Goal: Task Accomplishment & Management: Use online tool/utility

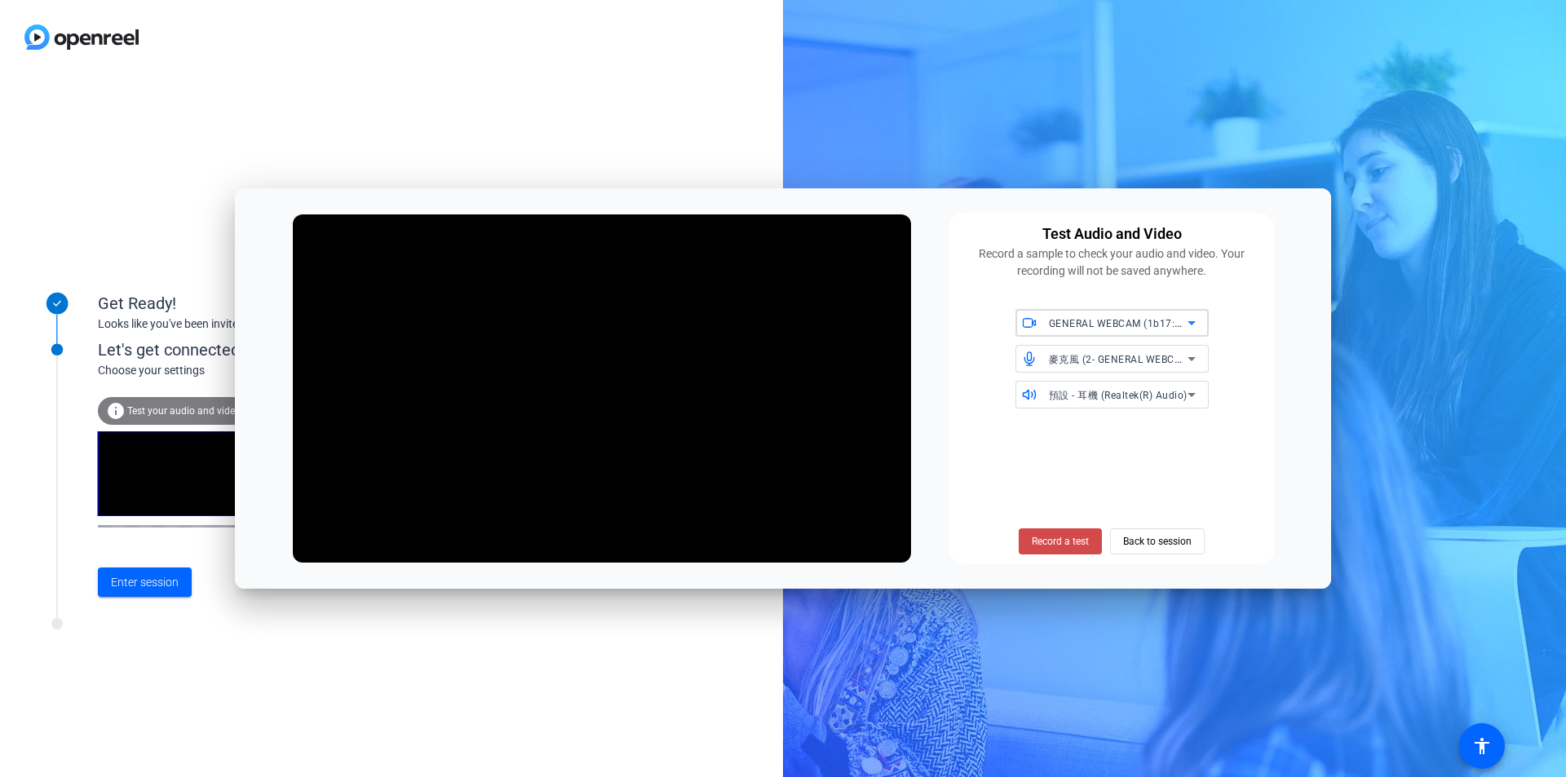
click at [1050, 545] on span "Record a test" at bounding box center [1059, 541] width 57 height 15
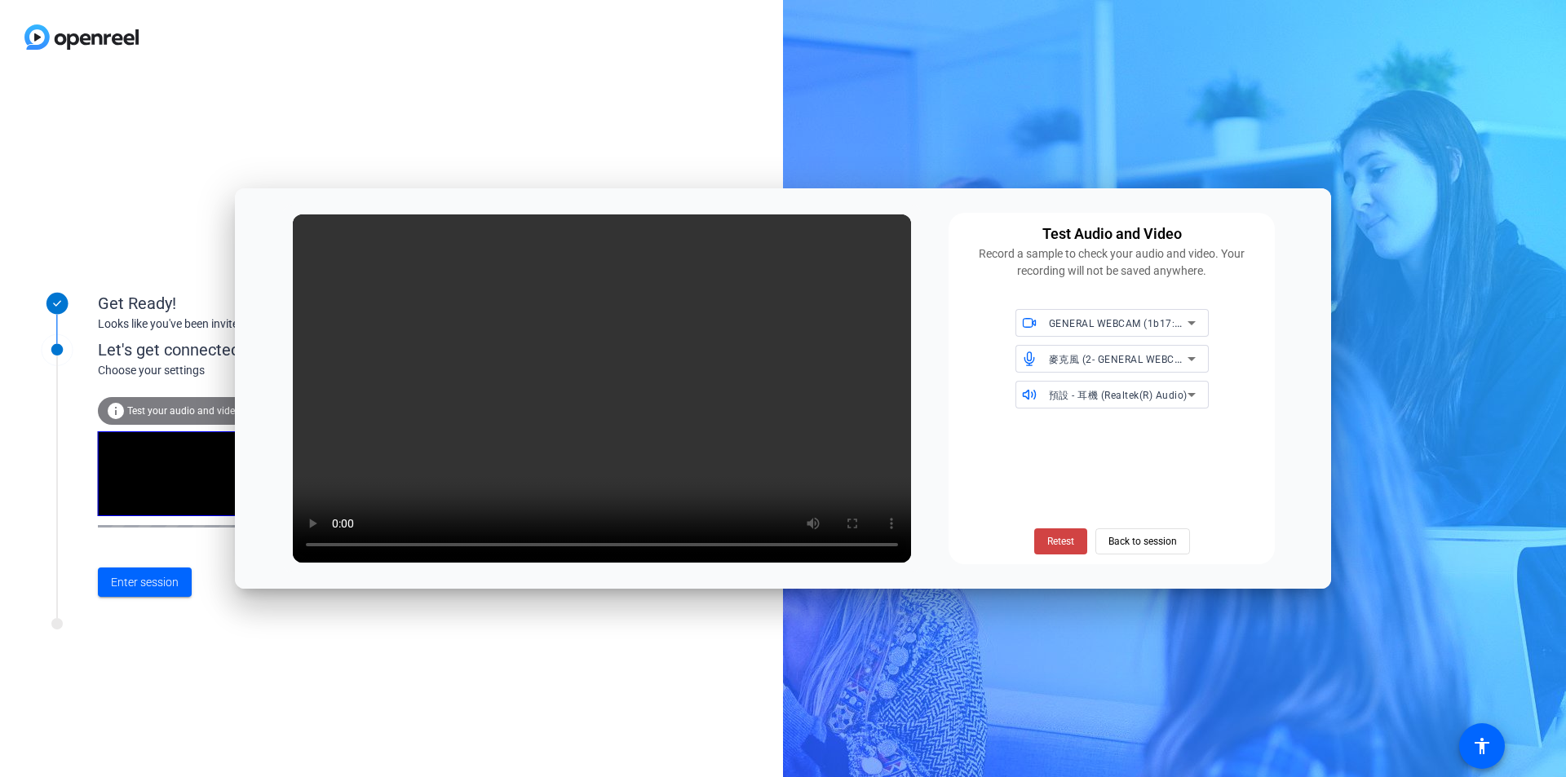
click at [1050, 545] on span "Retest" at bounding box center [1060, 541] width 27 height 15
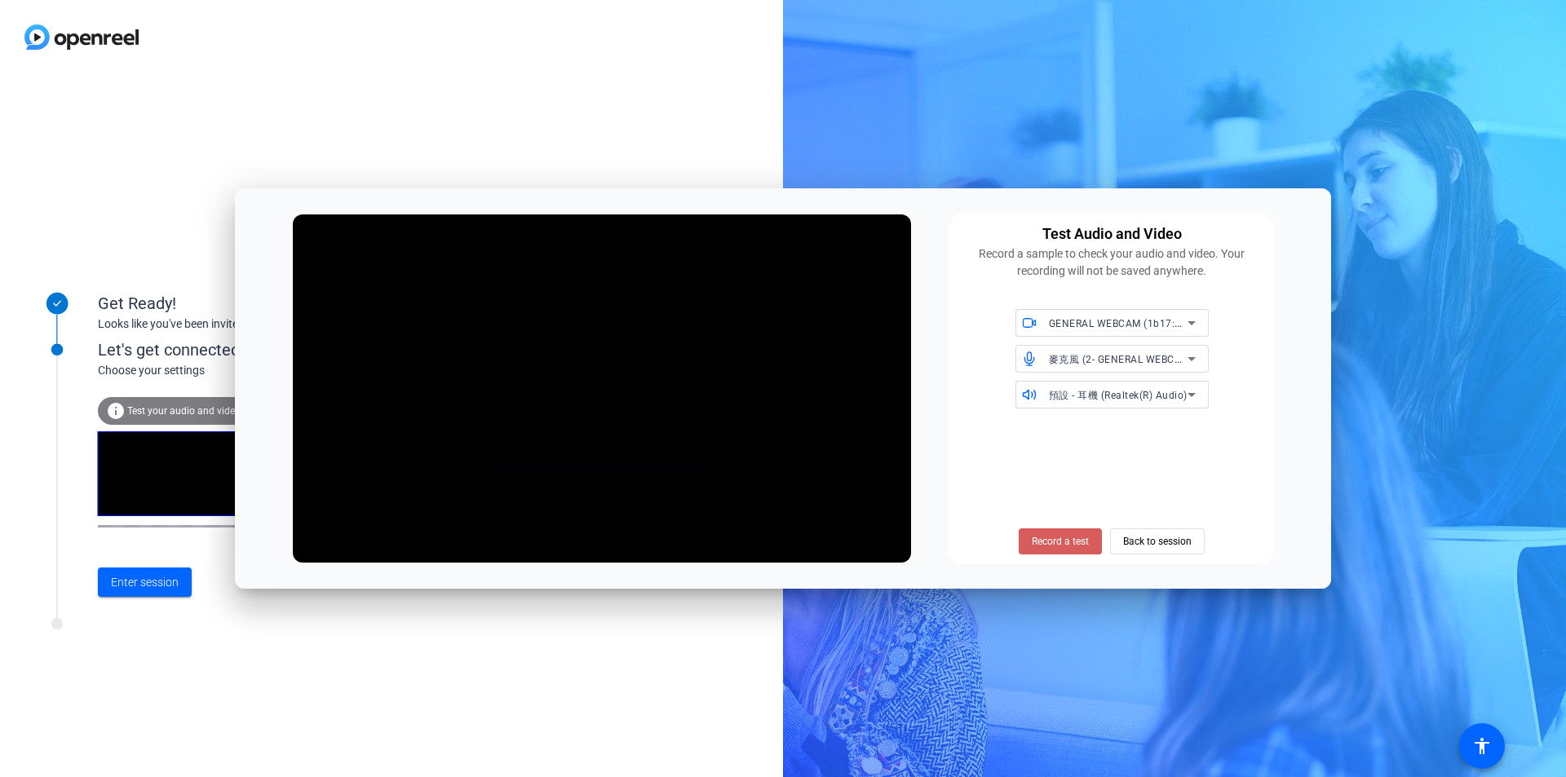
click at [1050, 543] on span "Record a test" at bounding box center [1059, 541] width 57 height 15
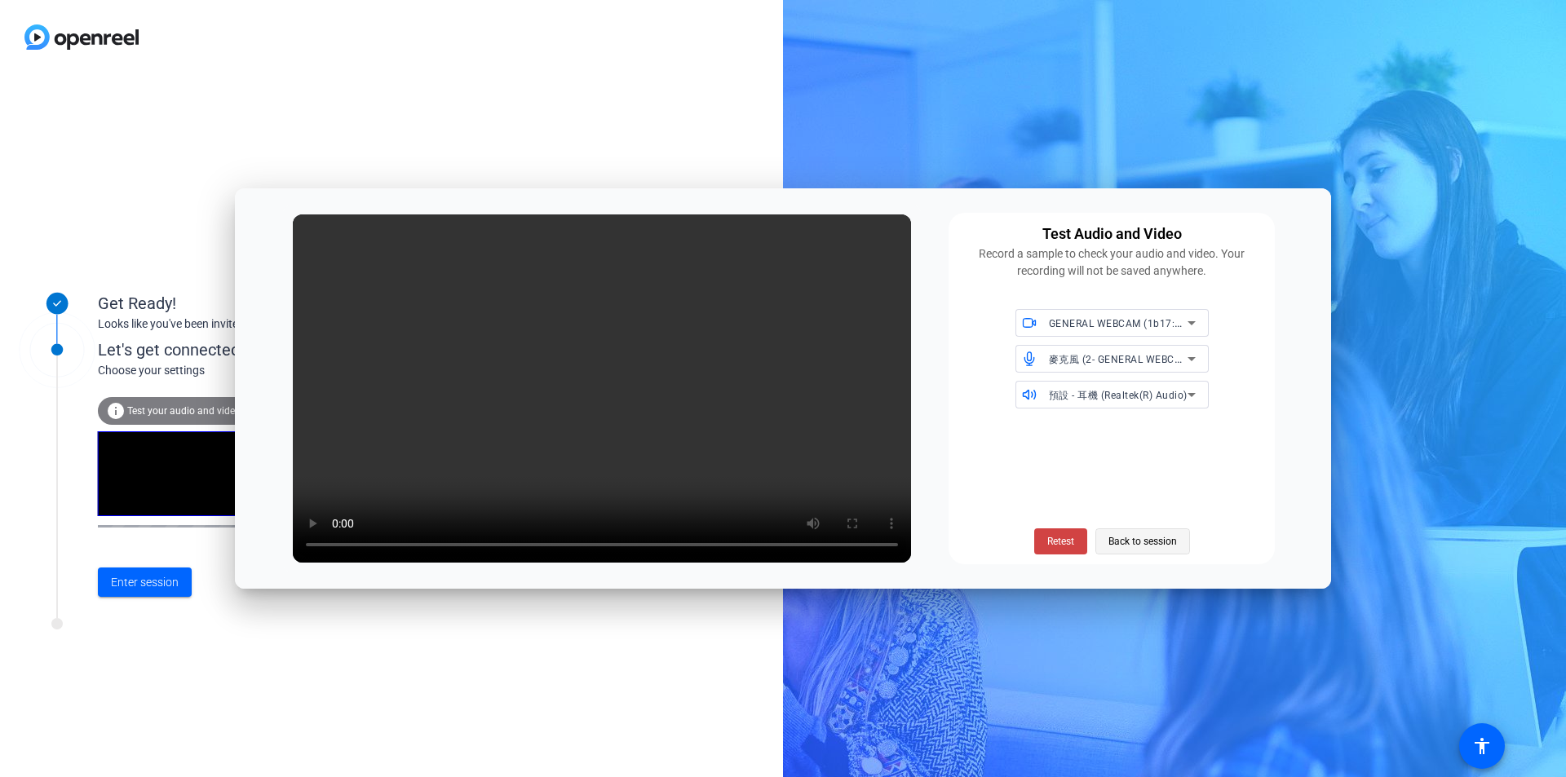
click at [1136, 545] on span "Back to session" at bounding box center [1142, 541] width 68 height 31
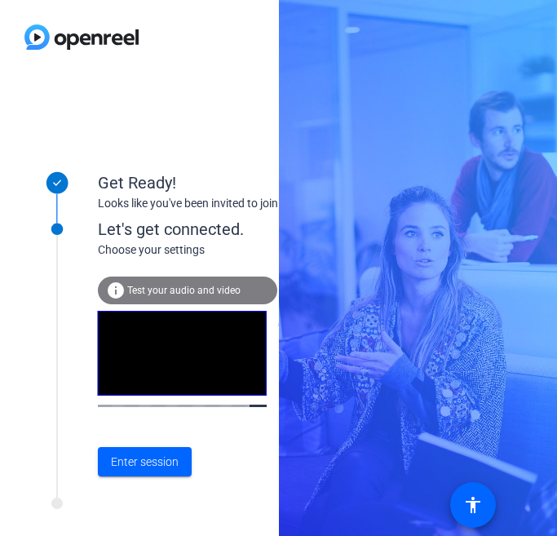
click at [324, 85] on div "Get Ready! Looks like you've been invited to join Let's get connected. Choose y…" at bounding box center [278, 268] width 557 height 536
click at [202, 292] on span "Test your audio and video" at bounding box center [183, 290] width 113 height 11
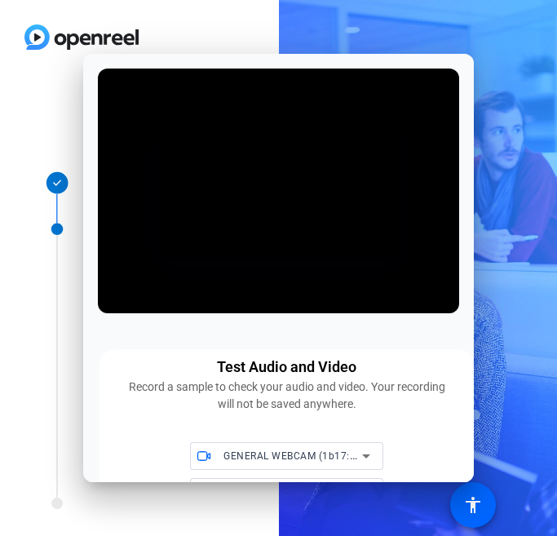
drag, startPoint x: 350, startPoint y: 60, endPoint x: 727, endPoint y: 64, distance: 376.7
click at [557, 64] on html "Accessibility Screen-Reader Guide, Feedback, and Issue Reporting | New window G…" at bounding box center [278, 268] width 557 height 536
click at [386, 245] on icon at bounding box center [378, 236] width 16 height 16
click at [280, 382] on div "Record a sample to check your audio and video. Your recording will not be saved…" at bounding box center [287, 395] width 326 height 34
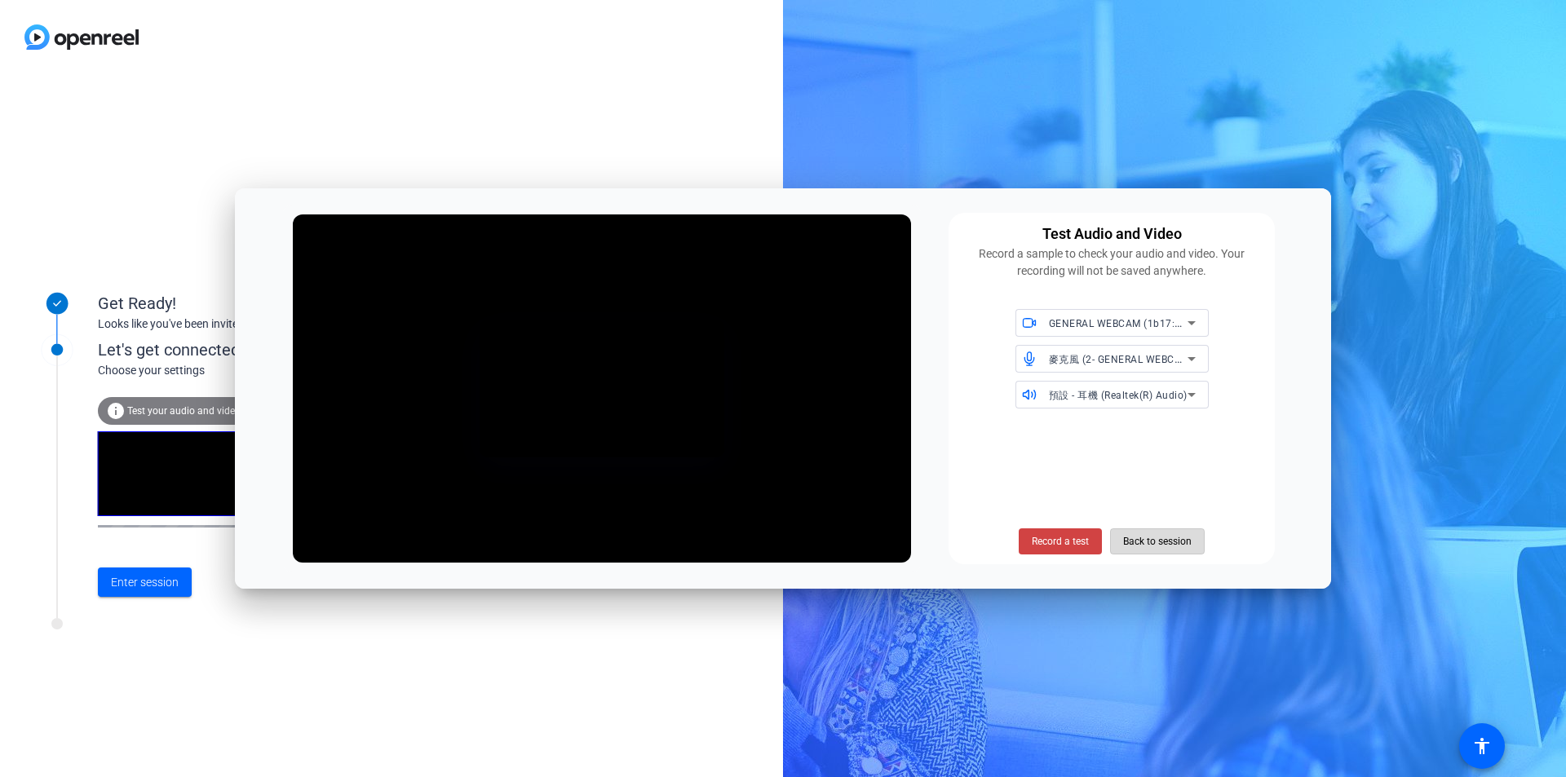
click at [1159, 535] on span "Back to session" at bounding box center [1157, 541] width 68 height 31
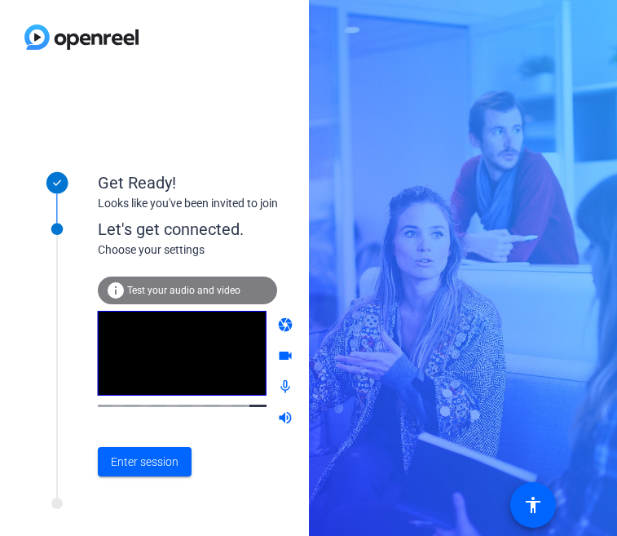
click at [245, 69] on div at bounding box center [154, 37] width 309 height 74
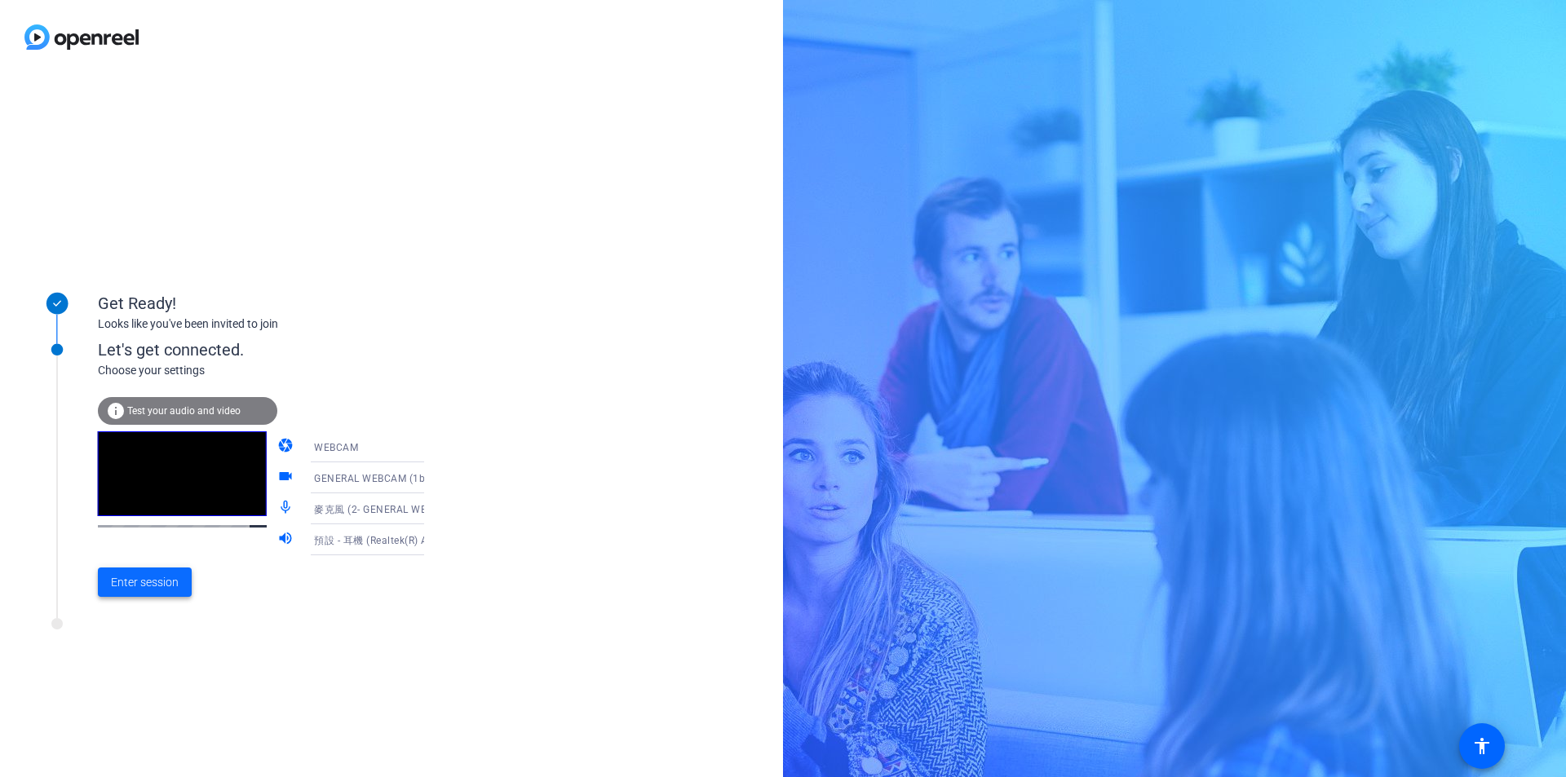
click at [165, 588] on span "Enter session" at bounding box center [145, 582] width 68 height 17
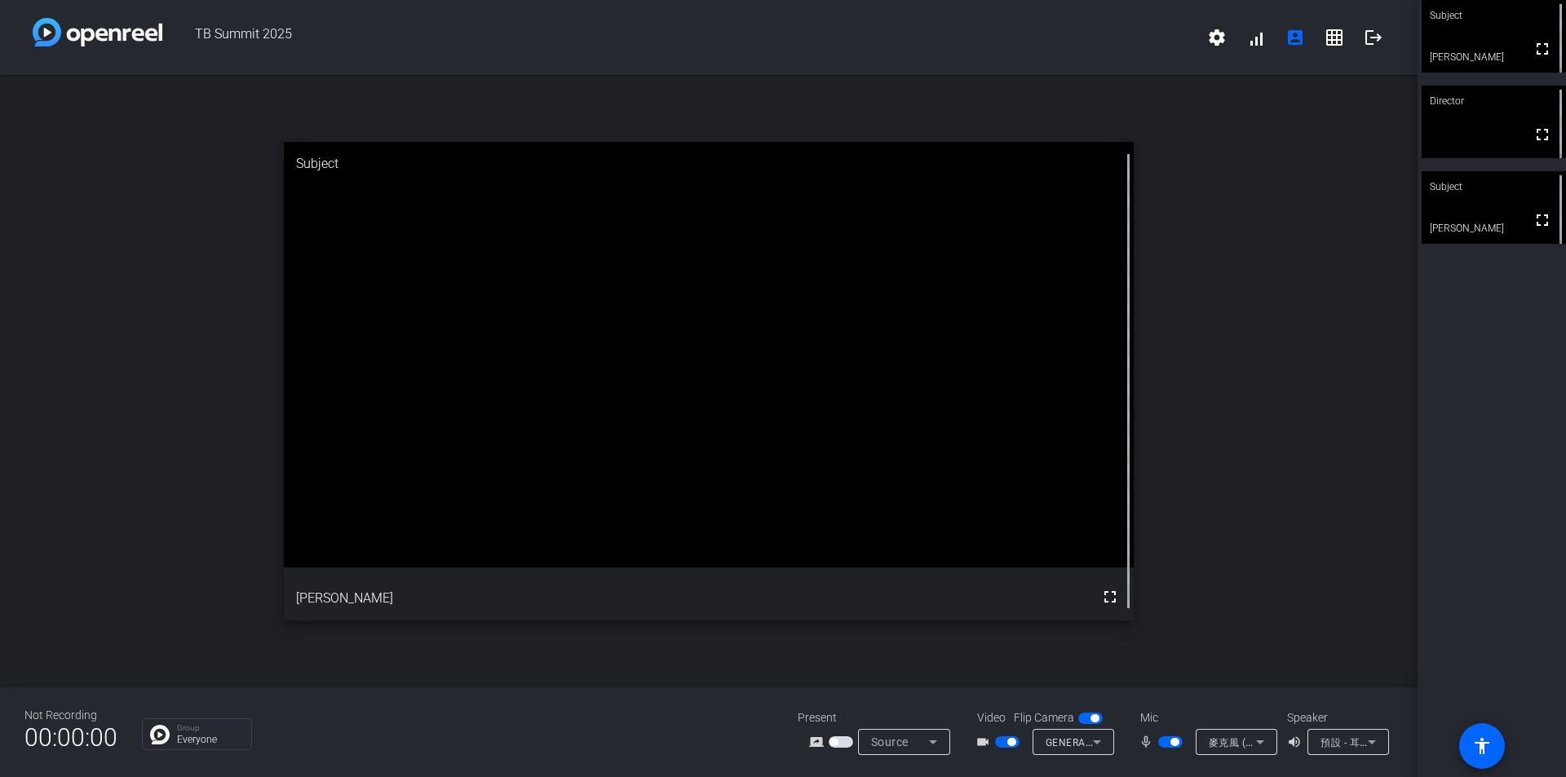
click at [1326, 563] on div "open_in_new Subject fullscreen [PERSON_NAME]" at bounding box center [708, 381] width 1417 height 612
click at [1326, 40] on mat-icon "grid_on" at bounding box center [1334, 38] width 20 height 20
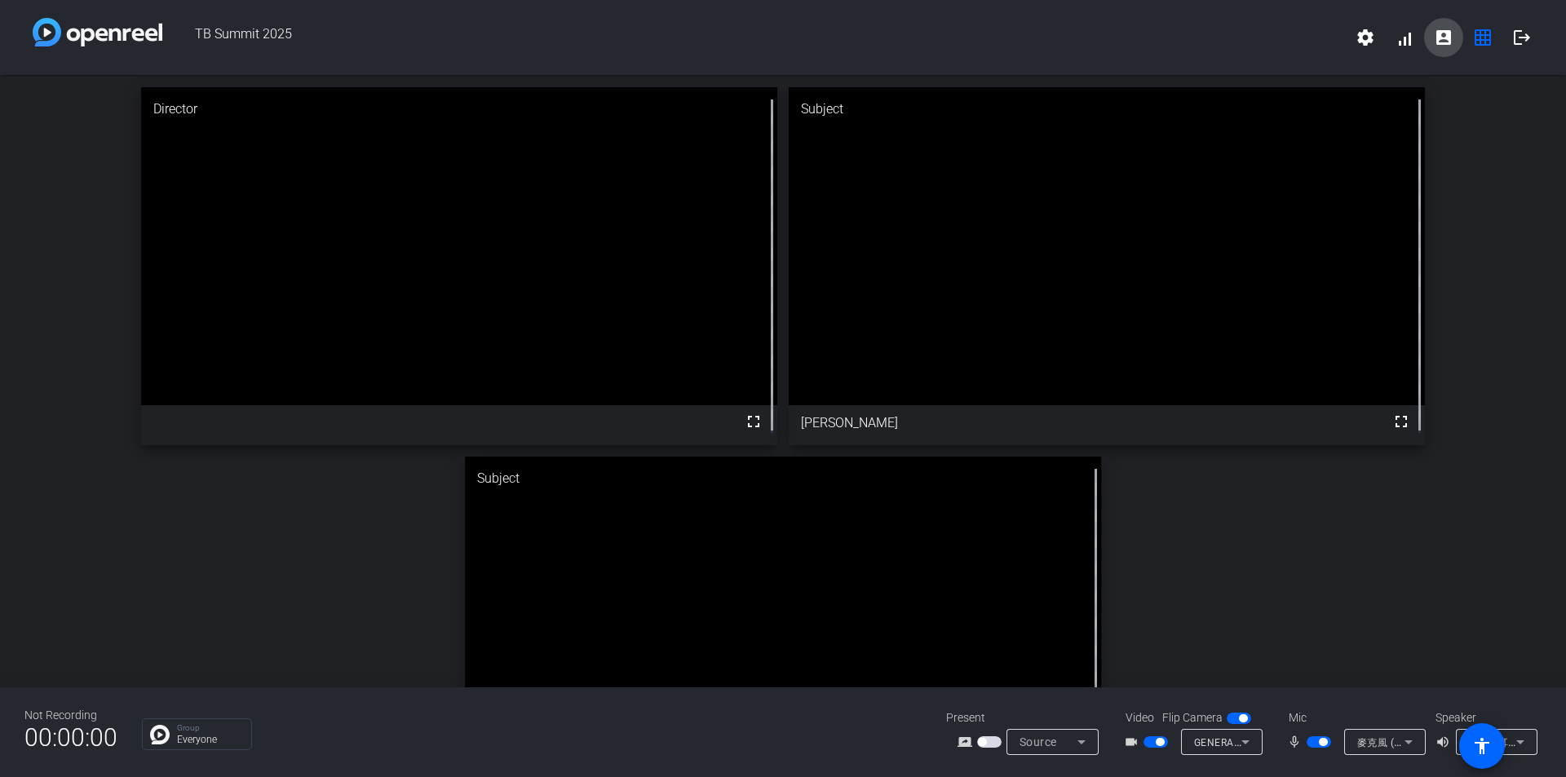
click at [1446, 38] on mat-icon "account_box" at bounding box center [1443, 38] width 20 height 20
